Goal: Task Accomplishment & Management: Manage account settings

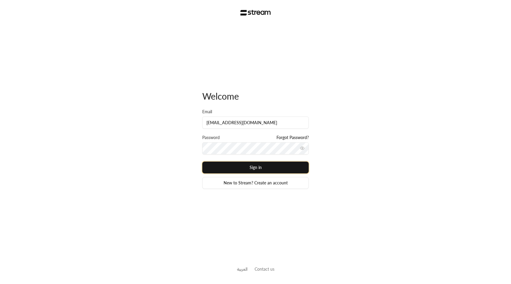
click at [242, 165] on button "Sign in" at bounding box center [255, 167] width 107 height 12
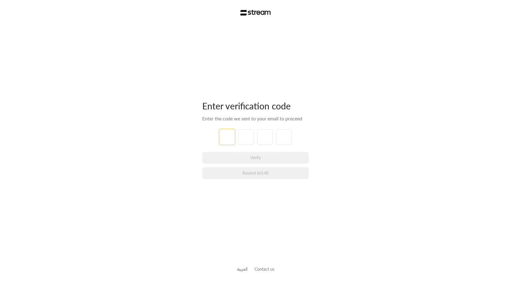
paste input "1"
type input "1"
type input "0"
type input "6"
type input "4"
